Goal: Navigation & Orientation: Find specific page/section

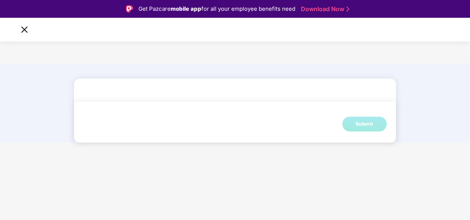
scroll to position [18, 0]
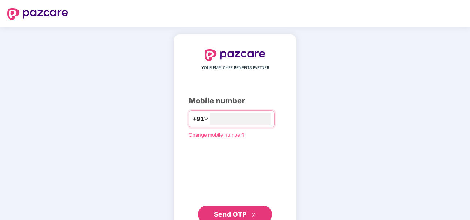
scroll to position [18, 0]
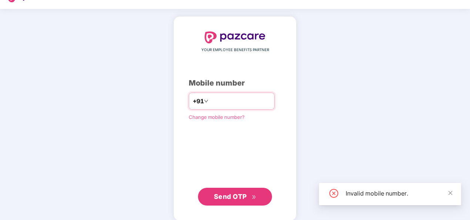
click at [210, 101] on input "**********" at bounding box center [240, 101] width 61 height 12
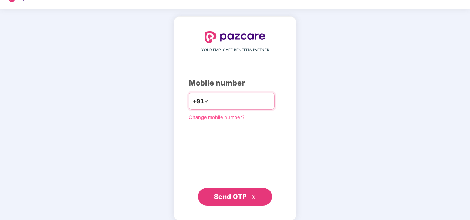
type input "**********"
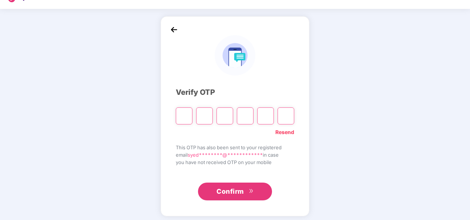
type input "*"
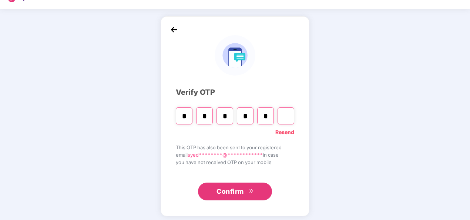
type input "*"
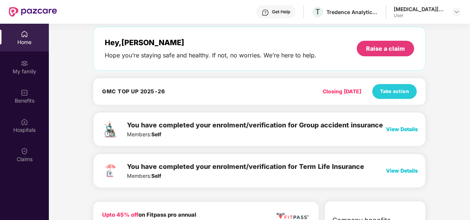
scroll to position [0, 0]
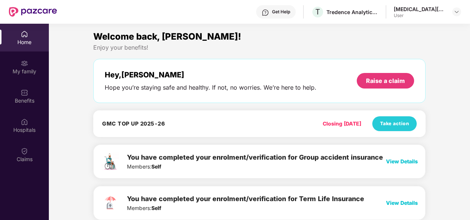
click at [268, 16] on div "Get Help" at bounding box center [276, 11] width 40 height 13
click at [389, 30] on div "Welcome back, Syeda!" at bounding box center [259, 37] width 332 height 14
click at [389, 123] on span "Take action" at bounding box center [394, 123] width 29 height 7
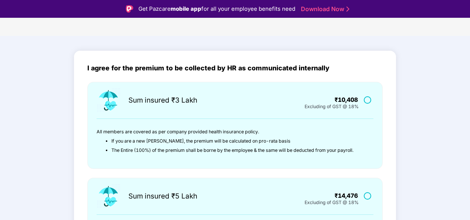
scroll to position [28, 0]
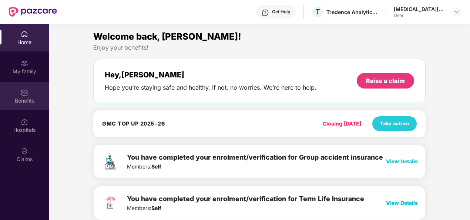
click at [20, 93] on div "Benefits" at bounding box center [24, 96] width 49 height 28
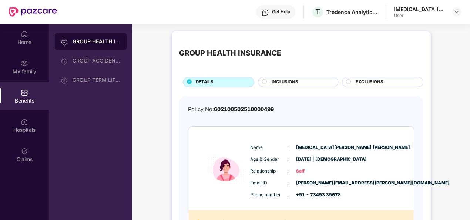
click at [291, 80] on span "INCLUSIONS" at bounding box center [285, 82] width 27 height 7
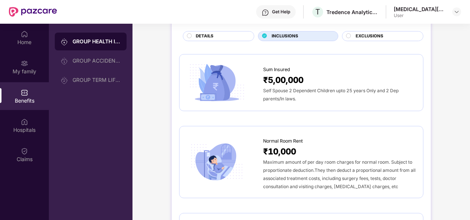
scroll to position [46, 0]
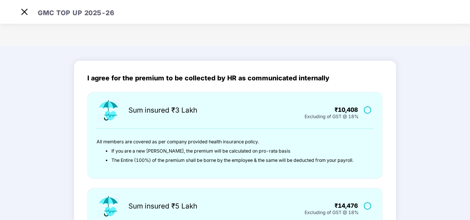
scroll to position [84, 0]
